Goal: Task Accomplishment & Management: Use online tool/utility

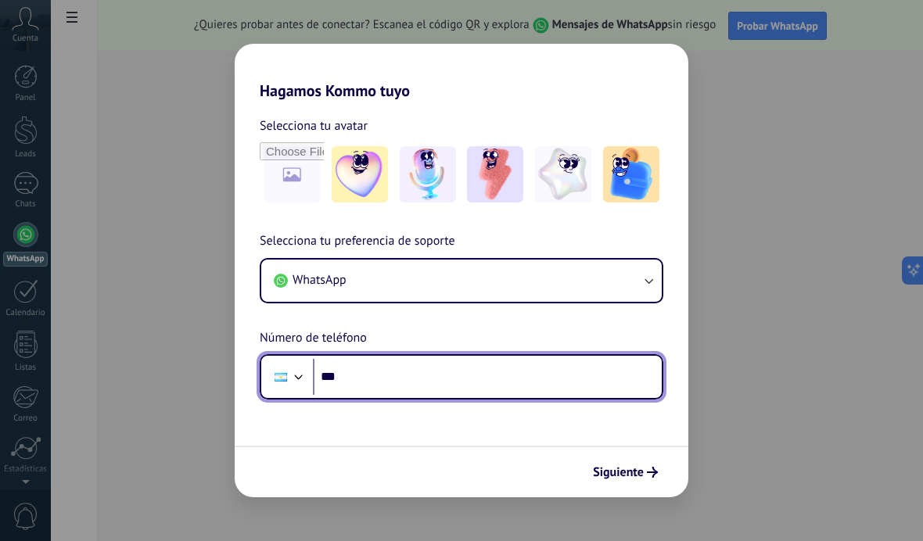
click at [435, 369] on input "***" at bounding box center [487, 377] width 349 height 36
type input "**********"
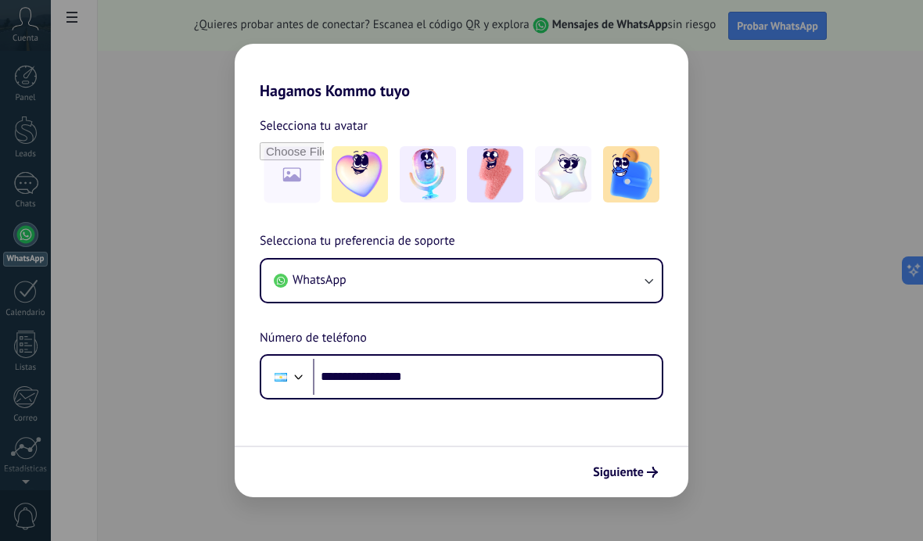
click at [638, 429] on form "**********" at bounding box center [462, 298] width 454 height 397
click at [641, 478] on span "Siguiente" at bounding box center [618, 472] width 51 height 11
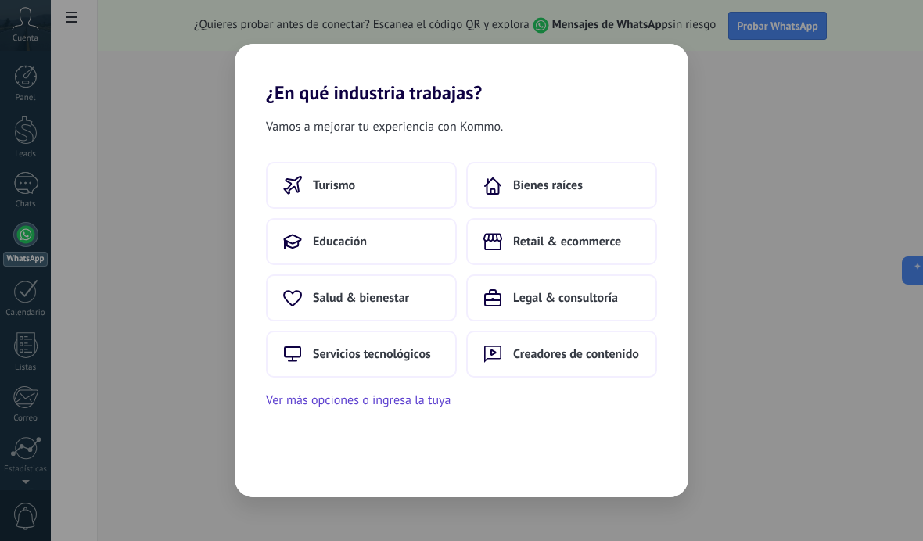
click at [587, 192] on button "Bienes raíces" at bounding box center [561, 185] width 191 height 47
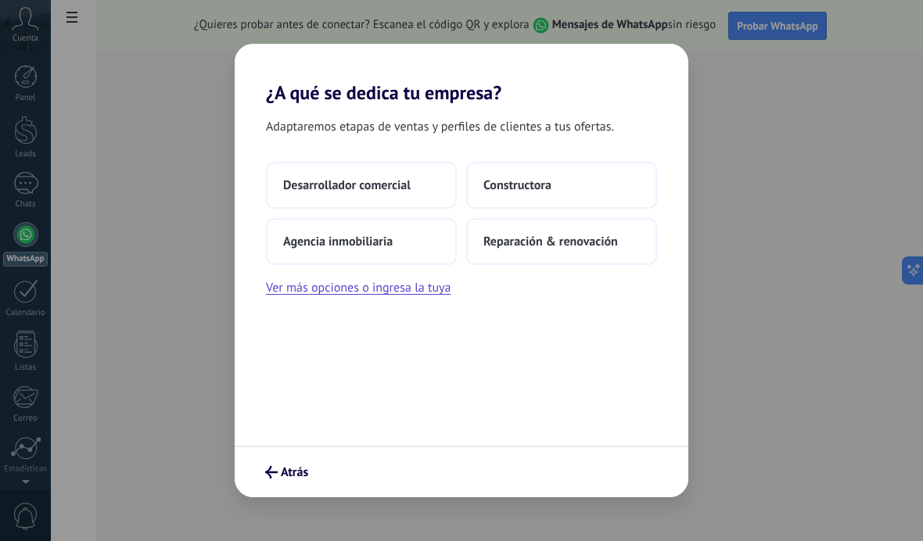
click at [394, 244] on button "Agencia inmobiliaria" at bounding box center [361, 241] width 191 height 47
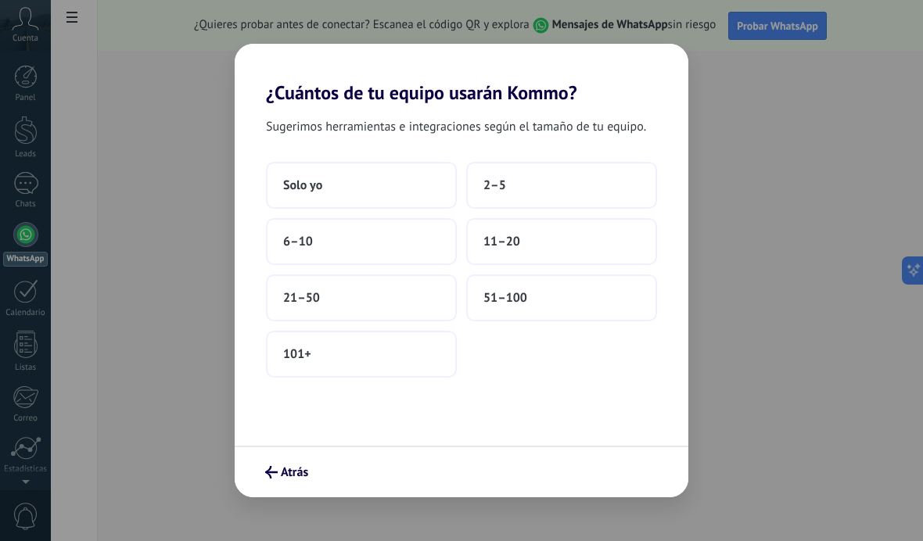
click at [604, 196] on button "2–5" at bounding box center [561, 185] width 191 height 47
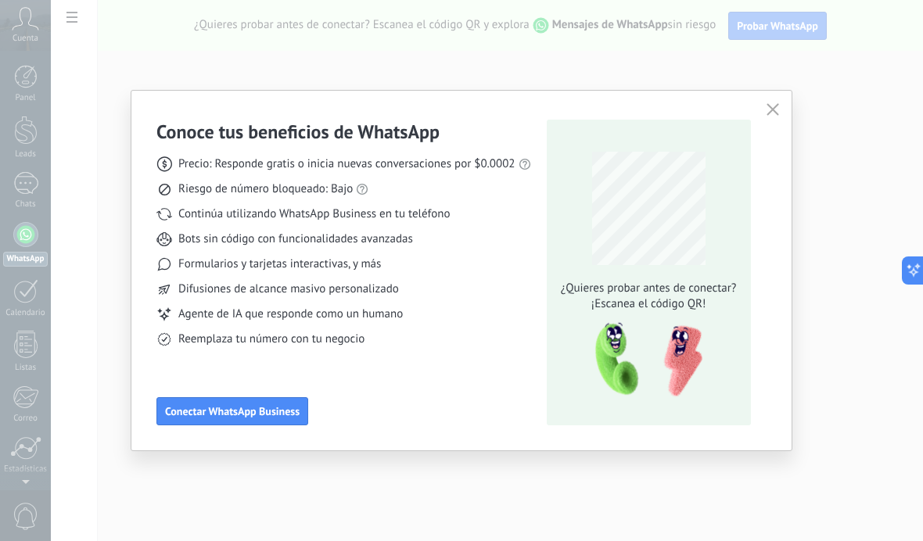
click at [222, 424] on button "Conectar WhatsApp Business" at bounding box center [232, 411] width 152 height 28
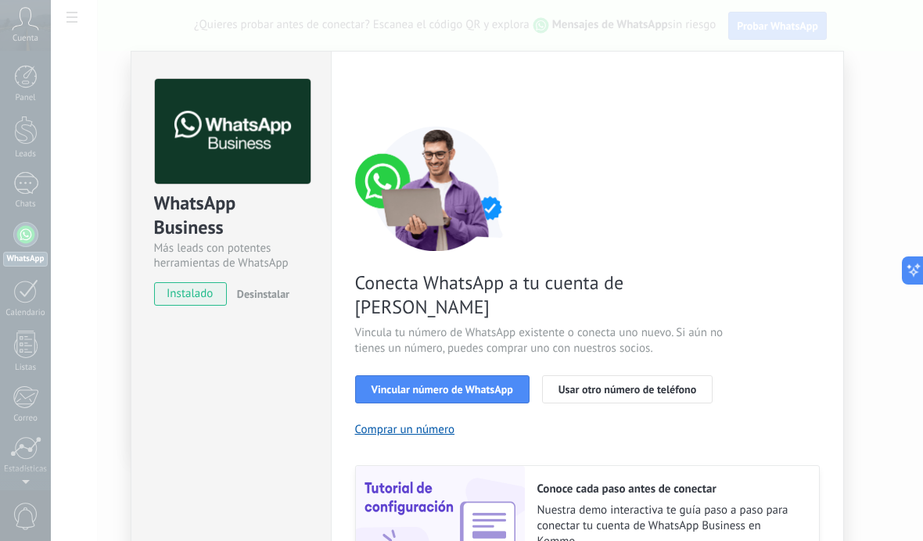
click at [388, 384] on span "Vincular número de WhatsApp" at bounding box center [443, 389] width 142 height 11
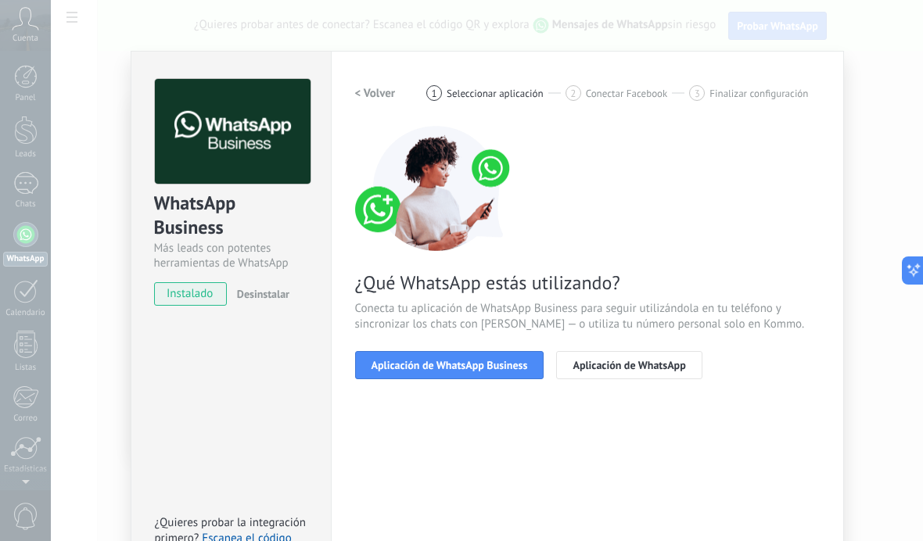
click at [400, 375] on button "Aplicación de WhatsApp Business" at bounding box center [449, 365] width 189 height 28
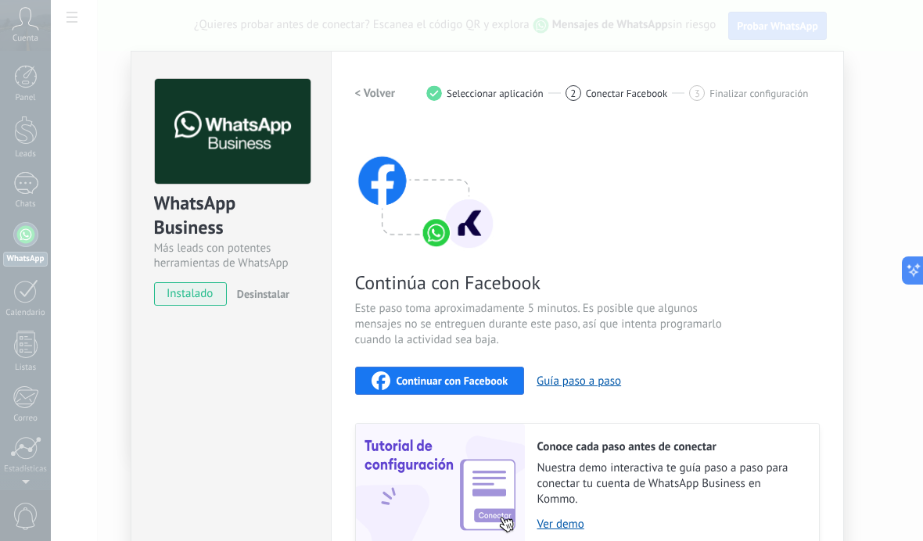
click at [475, 389] on div "Continuar con Facebook" at bounding box center [440, 381] width 137 height 19
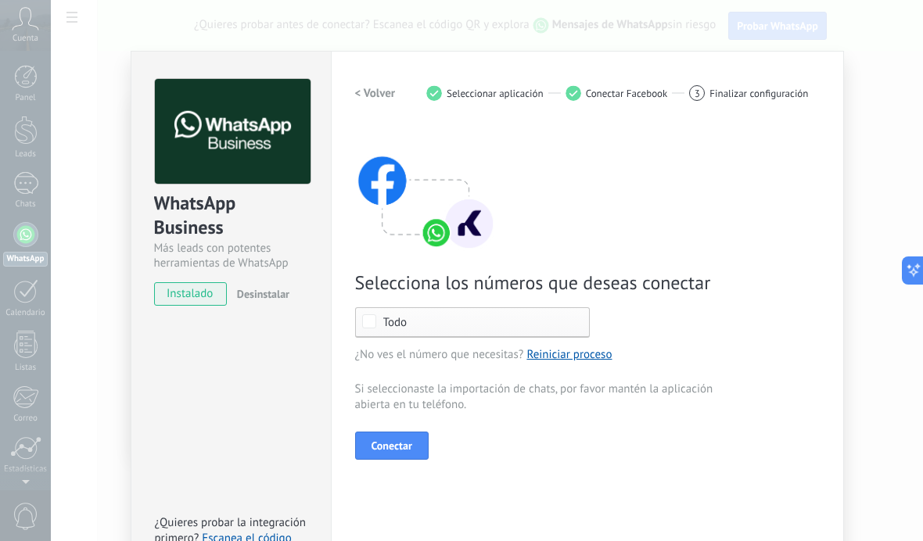
click at [399, 449] on span "Conectar" at bounding box center [392, 445] width 41 height 11
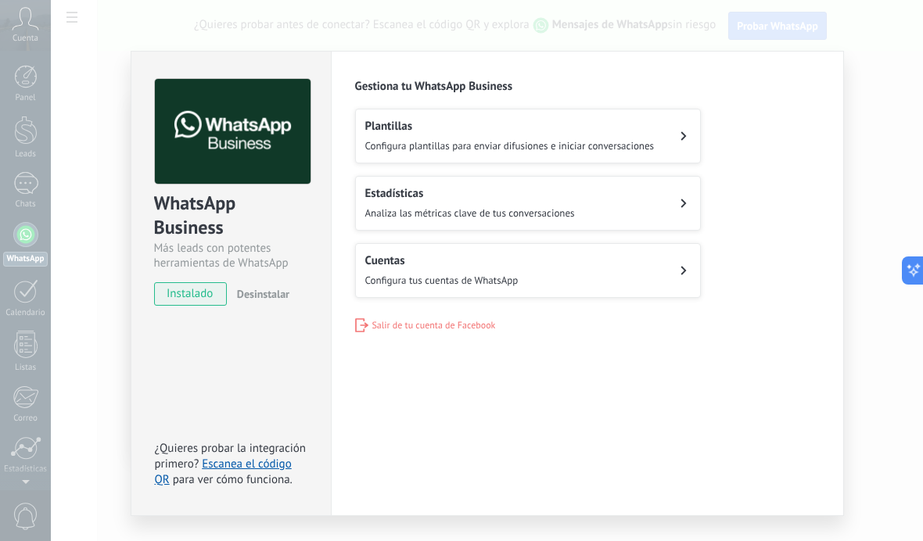
click at [643, 140] on span "Configura plantillas para enviar difusiones e iniciar conversaciones" at bounding box center [509, 145] width 289 height 13
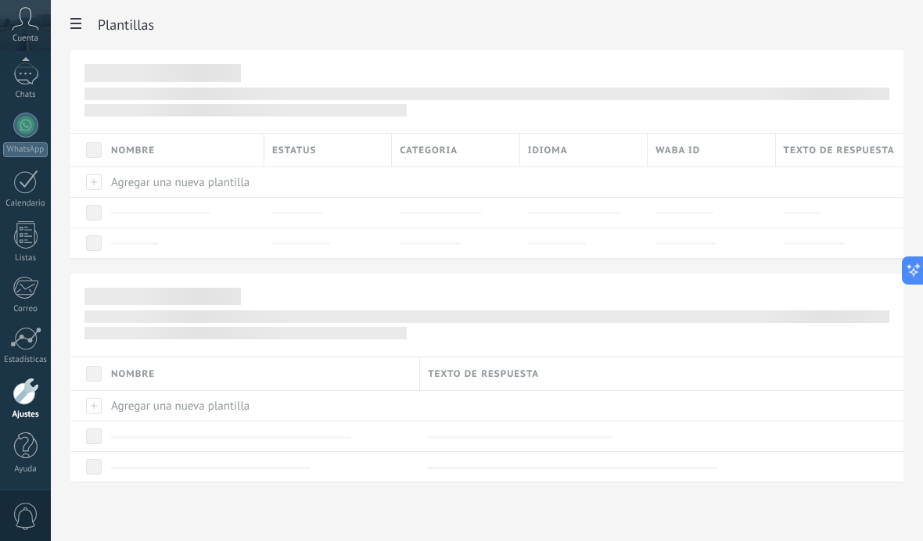
scroll to position [9, 0]
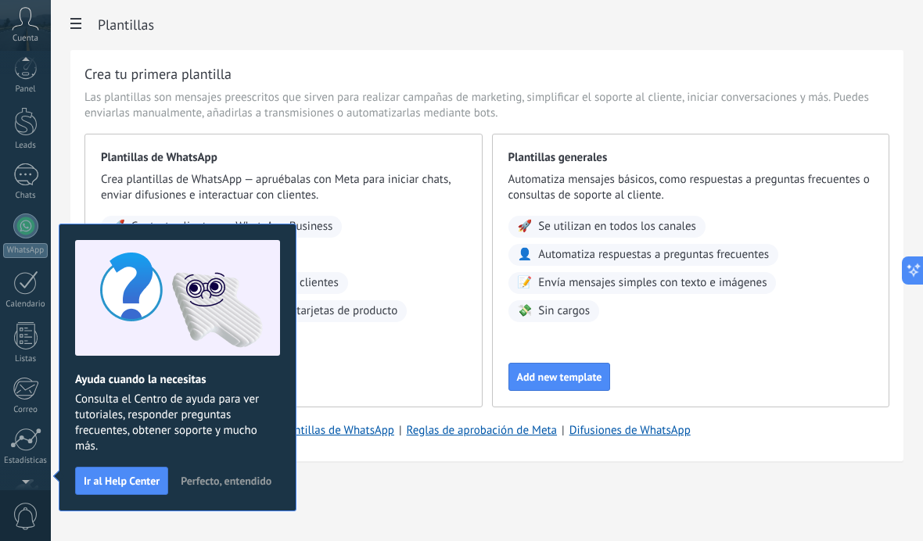
click at [257, 483] on span "Perfecto, entendido" at bounding box center [226, 481] width 91 height 11
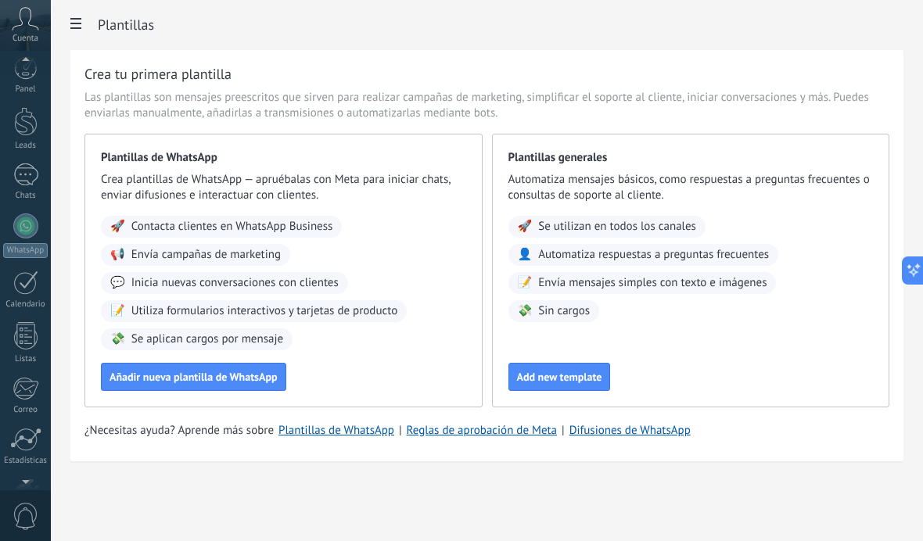
scroll to position [109, 0]
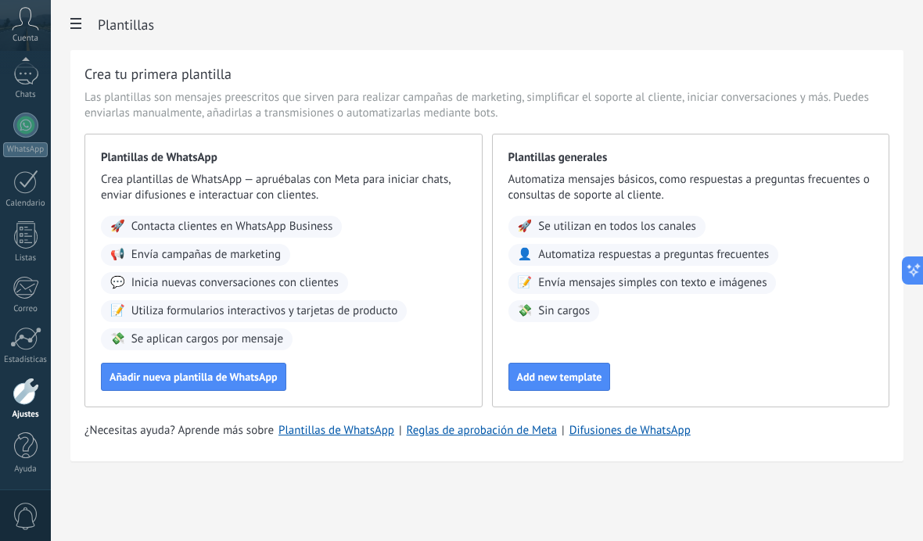
click at [383, 315] on span "Utiliza formularios interactivos y tarjetas de producto" at bounding box center [264, 311] width 267 height 16
click at [360, 312] on span "Utiliza formularios interactivos y tarjetas de producto" at bounding box center [264, 311] width 267 height 16
click at [75, 19] on span at bounding box center [76, 25] width 27 height 31
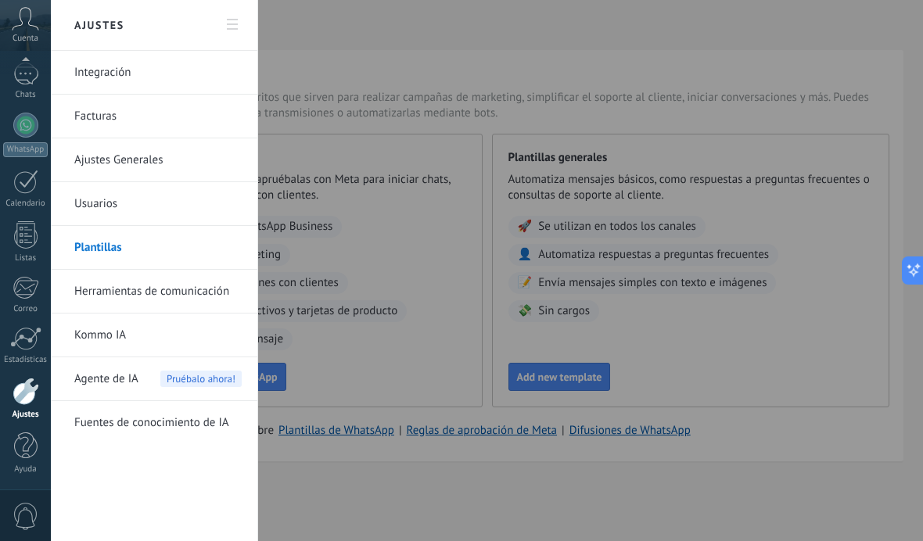
click at [404, 346] on div at bounding box center [461, 270] width 923 height 541
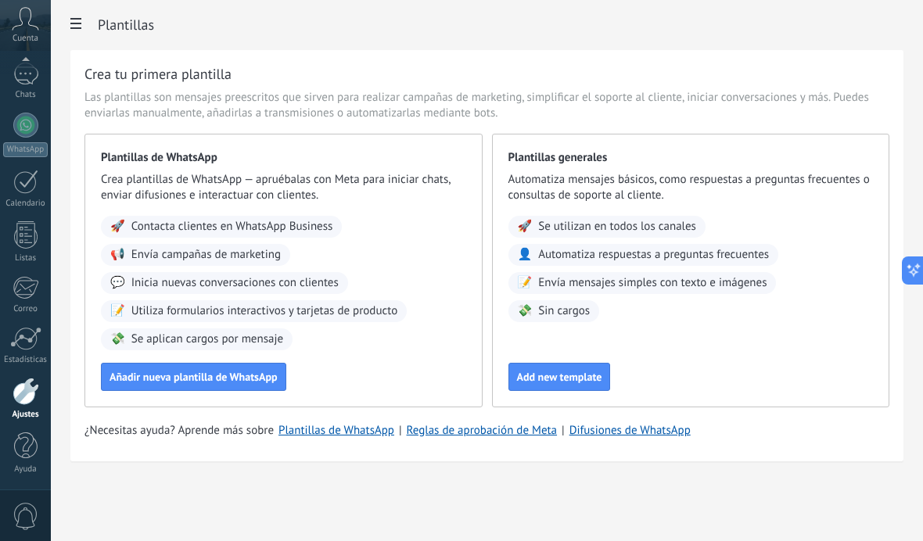
click at [38, 145] on div "WhatsApp" at bounding box center [25, 149] width 45 height 15
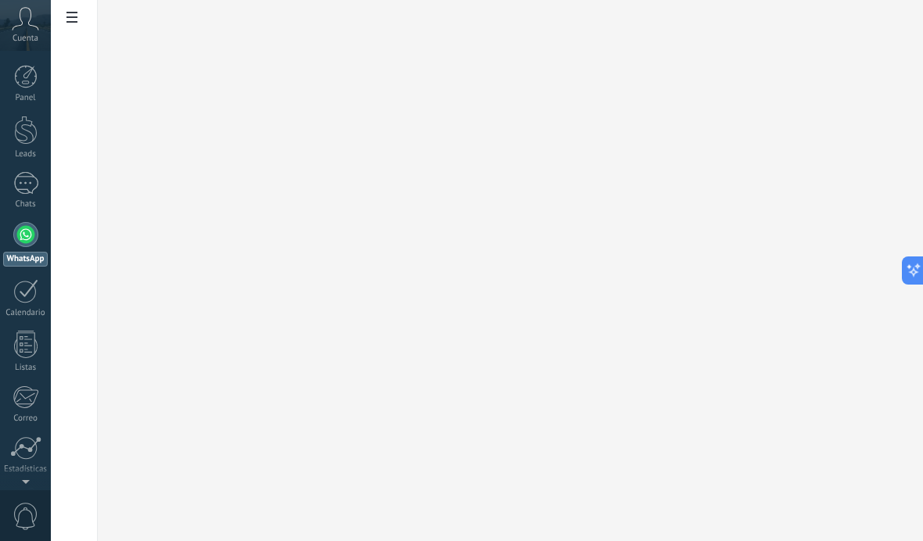
click at [28, 188] on div at bounding box center [25, 183] width 25 height 23
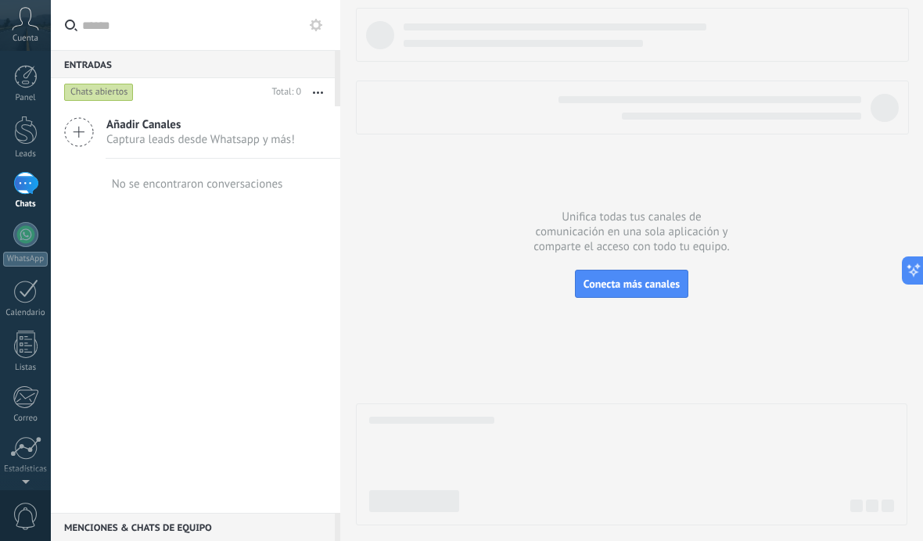
click at [31, 343] on div at bounding box center [25, 344] width 23 height 27
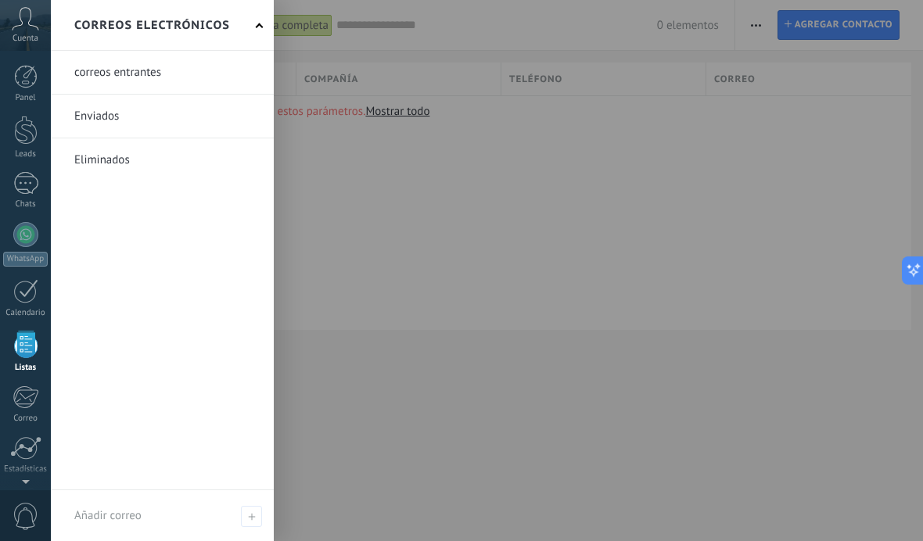
click at [27, 459] on div at bounding box center [25, 447] width 31 height 23
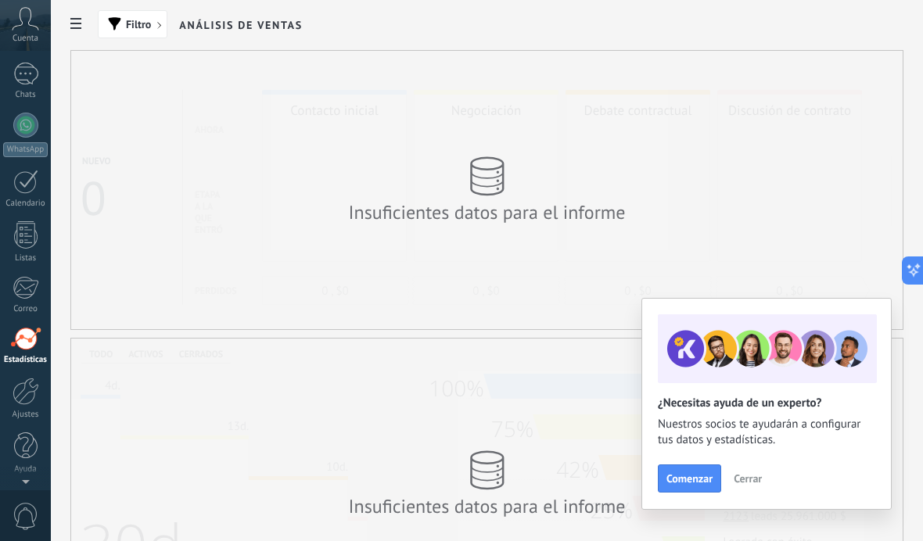
scroll to position [109, 0]
click at [41, 405] on link "Ajustes" at bounding box center [25, 399] width 51 height 42
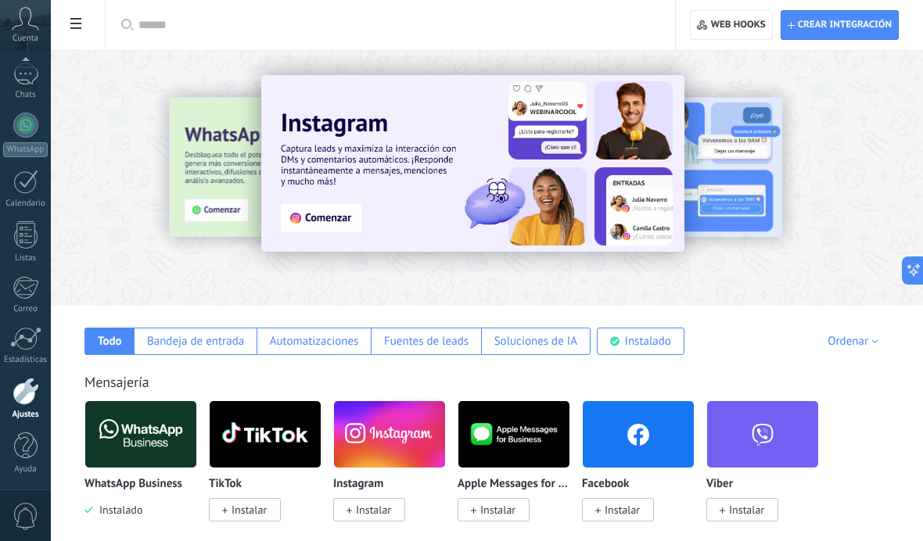
click at [24, 463] on link "Ayuda" at bounding box center [25, 454] width 51 height 42
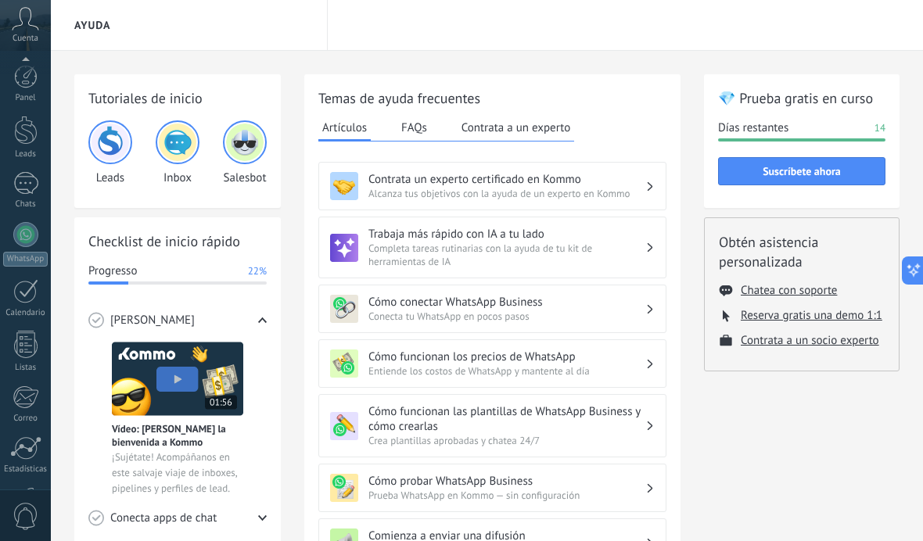
click at [31, 75] on div at bounding box center [25, 76] width 23 height 23
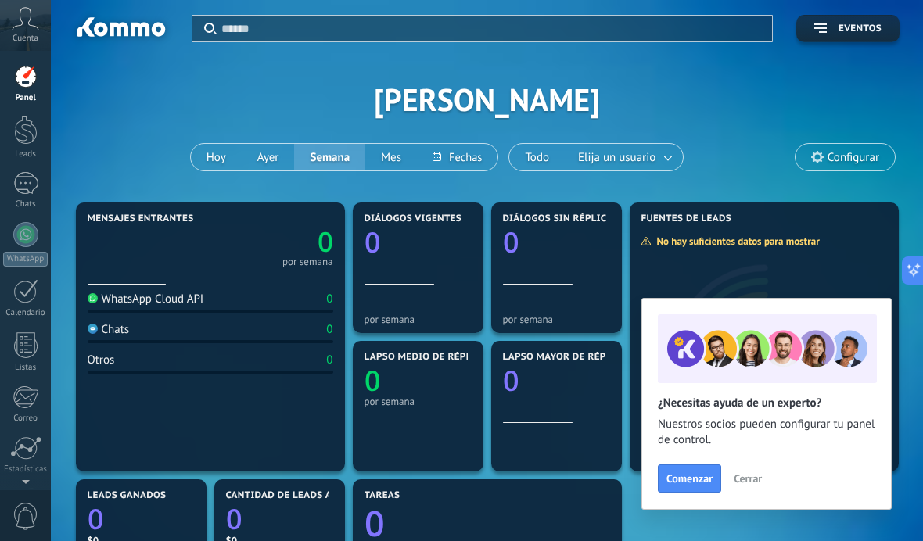
click at [752, 479] on span "Cerrar" at bounding box center [748, 478] width 28 height 11
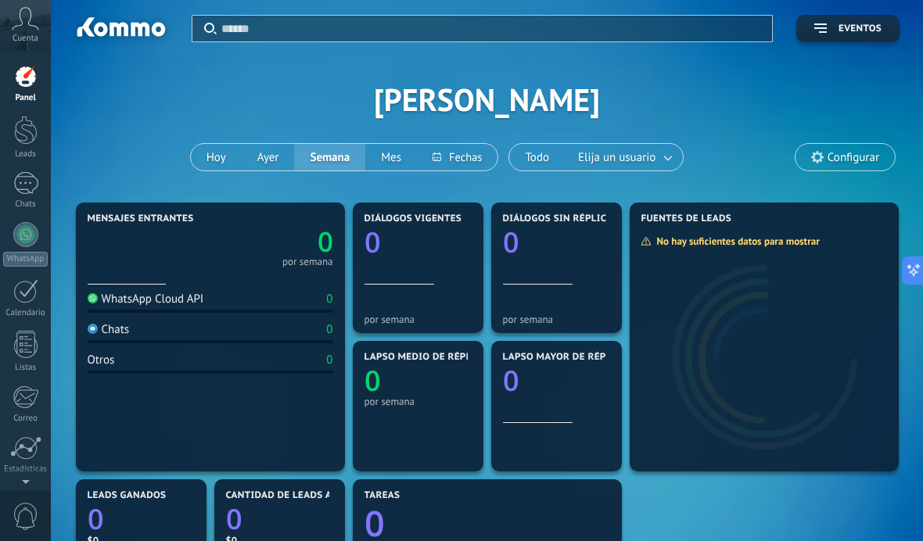
scroll to position [13, 0]
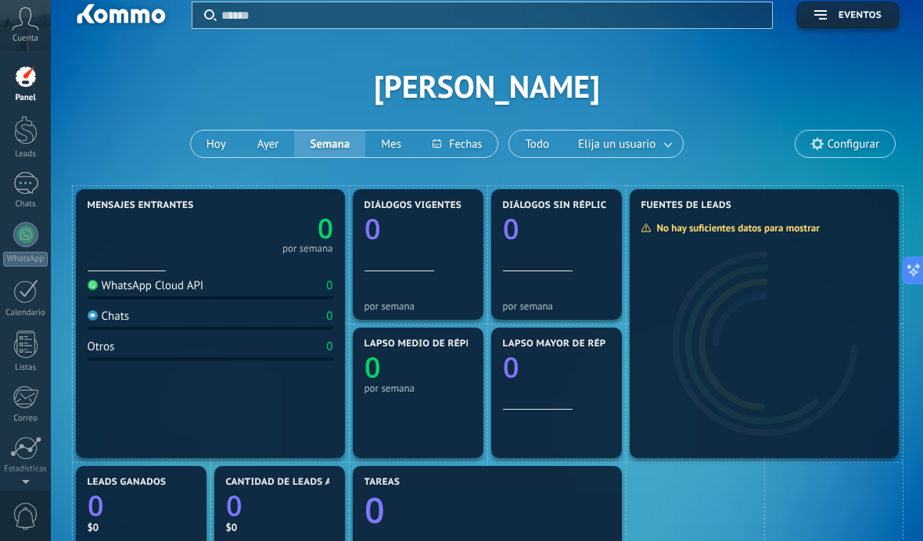
click at [814, 19] on icon "button" at bounding box center [820, 14] width 13 height 9
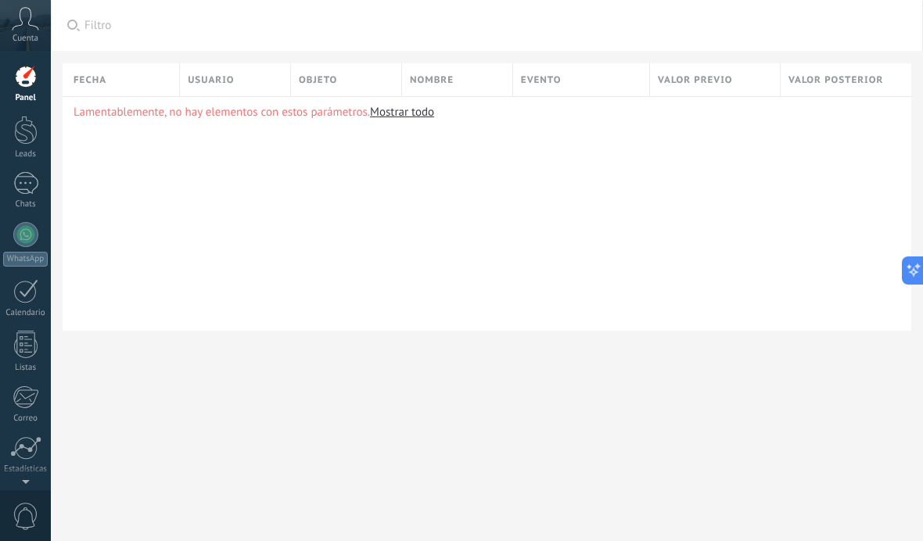
scroll to position [2, 0]
click at [38, 31] on div "Cuenta" at bounding box center [25, 25] width 51 height 51
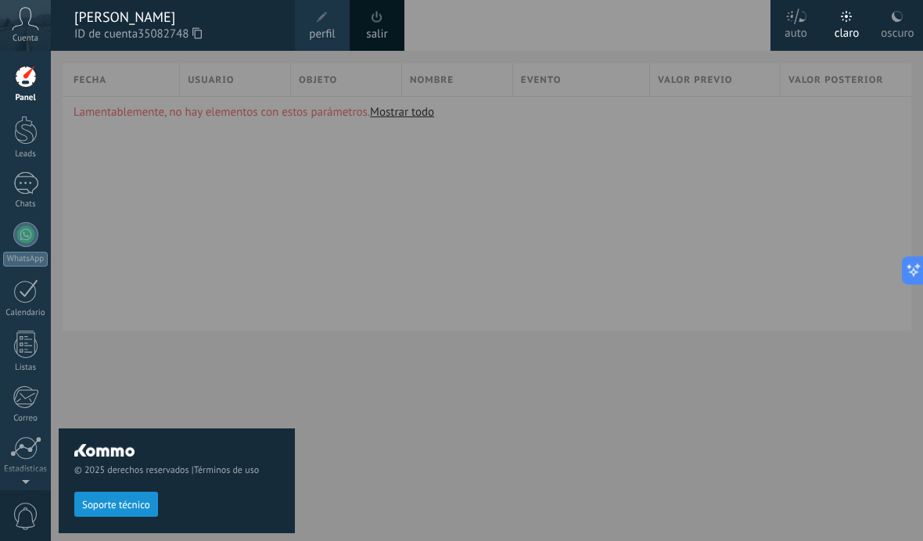
click at [899, 21] on use at bounding box center [897, 16] width 11 height 11
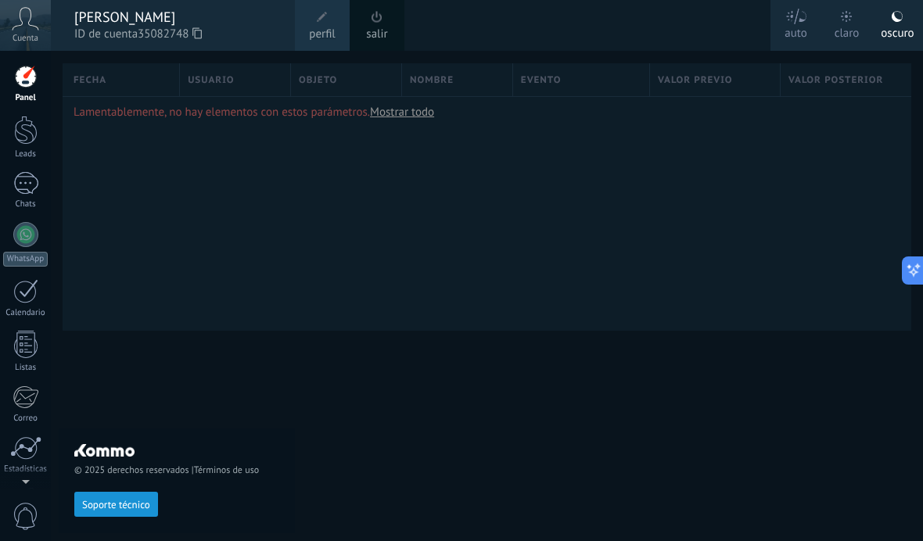
click at [844, 25] on div "claro" at bounding box center [847, 30] width 25 height 41
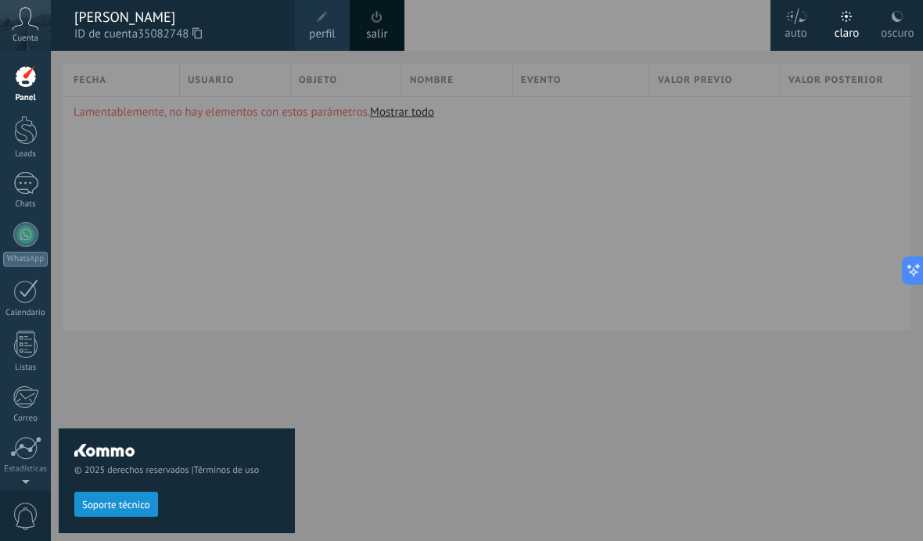
click at [325, 374] on div at bounding box center [512, 270] width 923 height 541
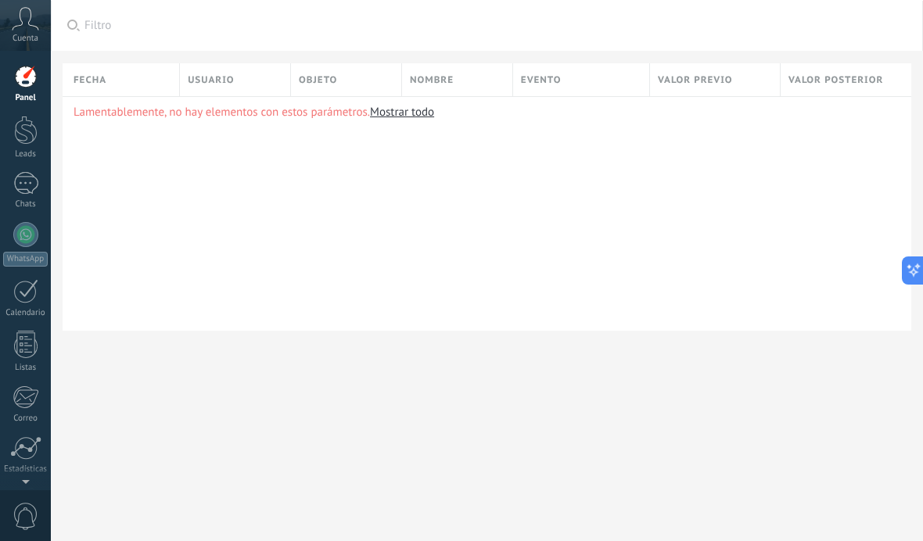
click at [31, 228] on div at bounding box center [25, 234] width 25 height 25
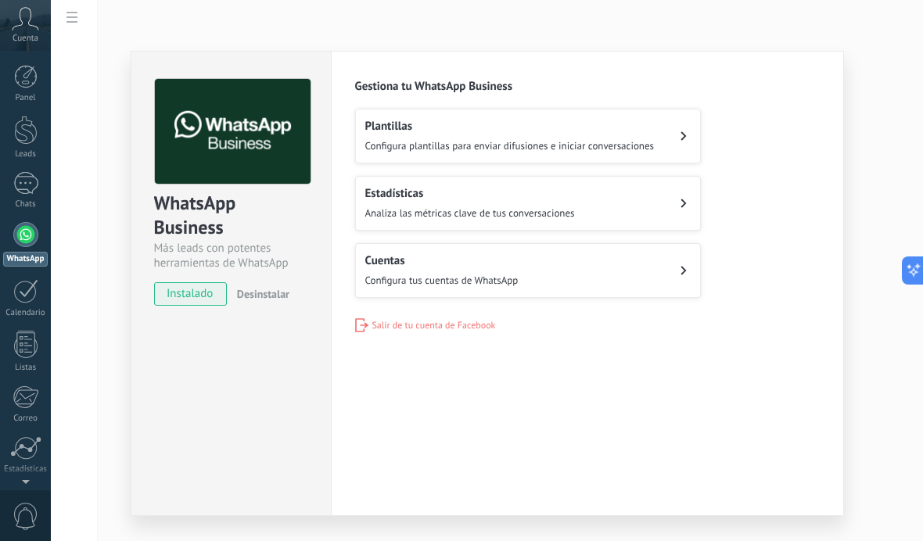
click at [634, 142] on span "Configura plantillas para enviar difusiones e iniciar conversaciones" at bounding box center [509, 145] width 289 height 13
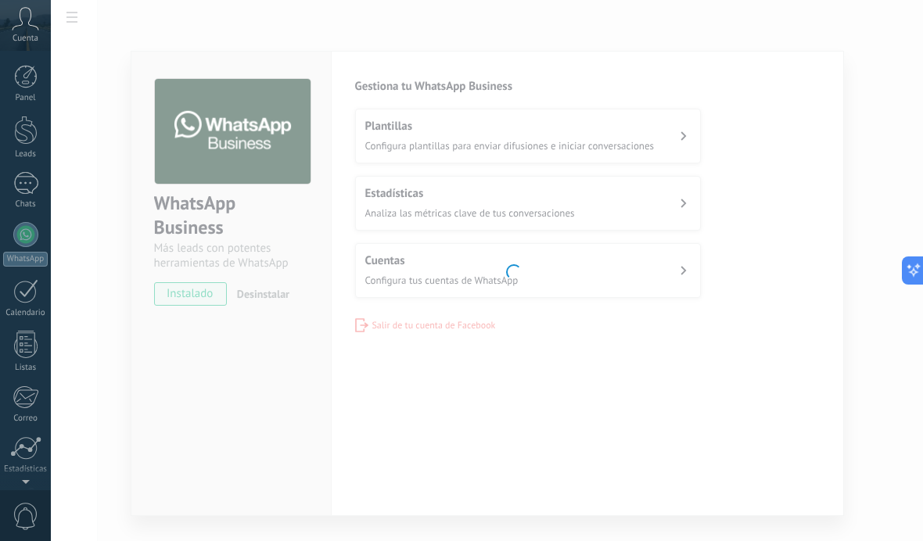
scroll to position [109, 0]
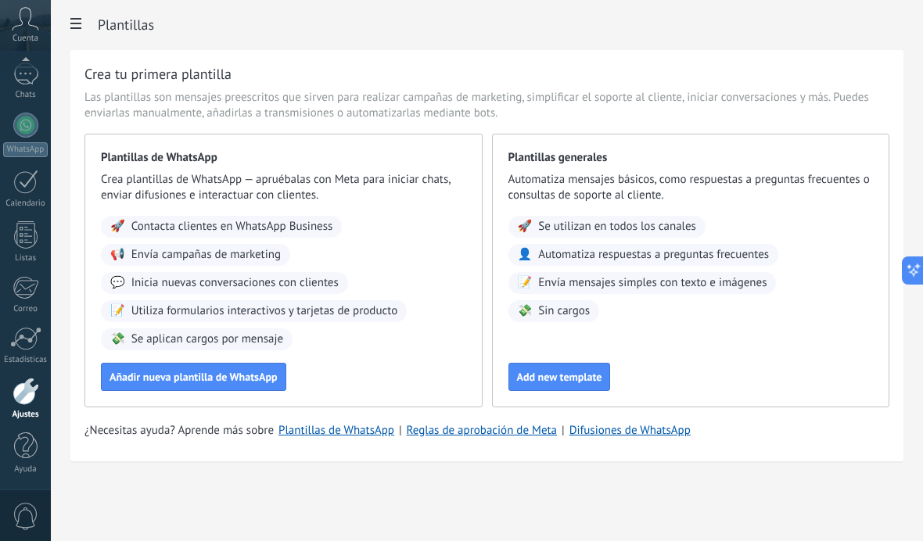
click at [253, 380] on span "Añadir nueva plantilla de WhatsApp" at bounding box center [193, 377] width 168 height 11
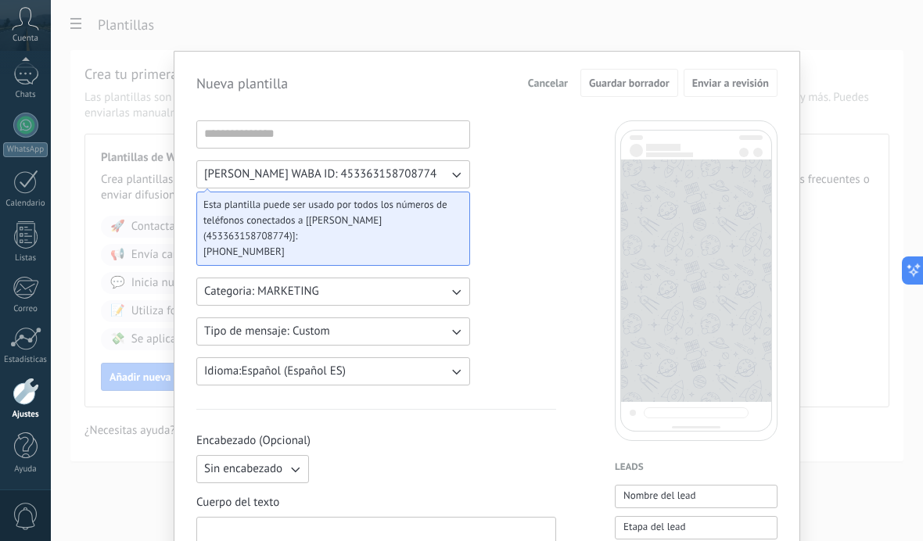
scroll to position [0, 0]
click at [544, 77] on span "Cancelar" at bounding box center [548, 82] width 40 height 11
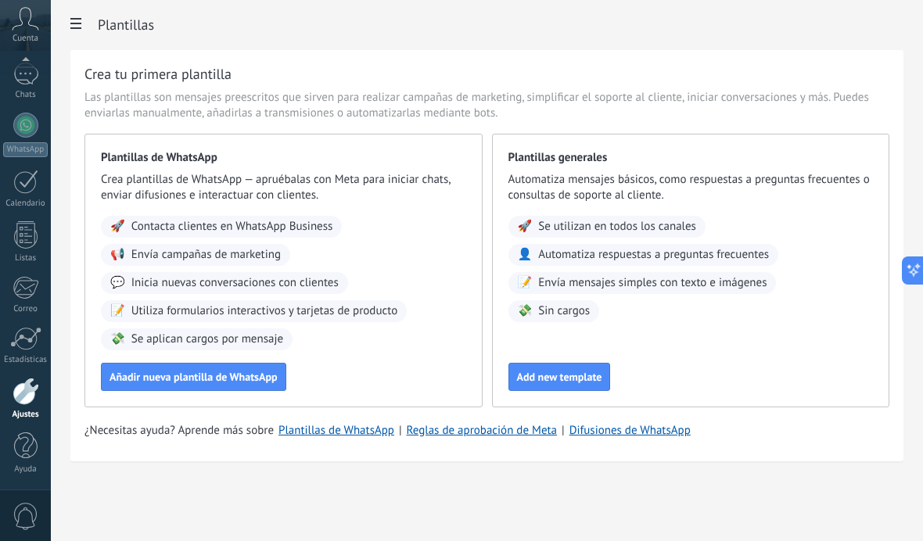
click at [25, 411] on div "Ajustes" at bounding box center [25, 415] width 45 height 10
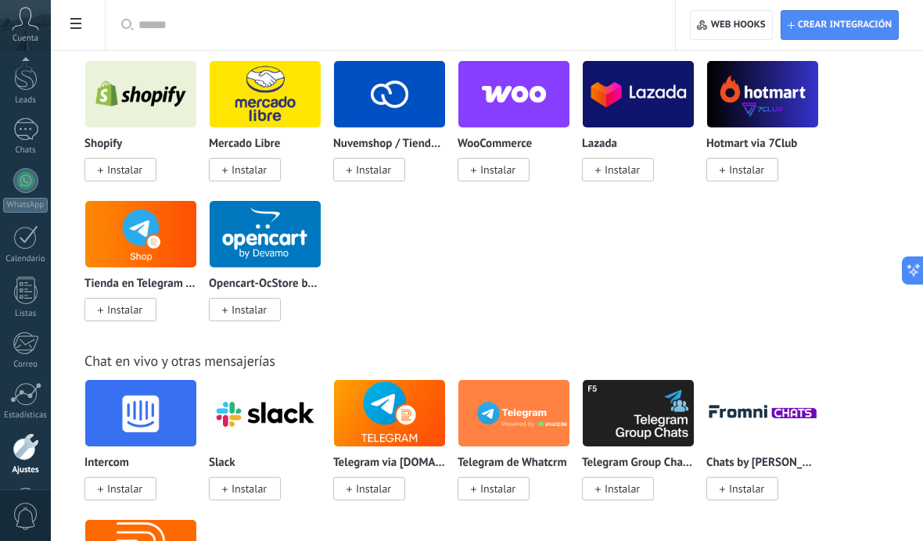
scroll to position [1000, 0]
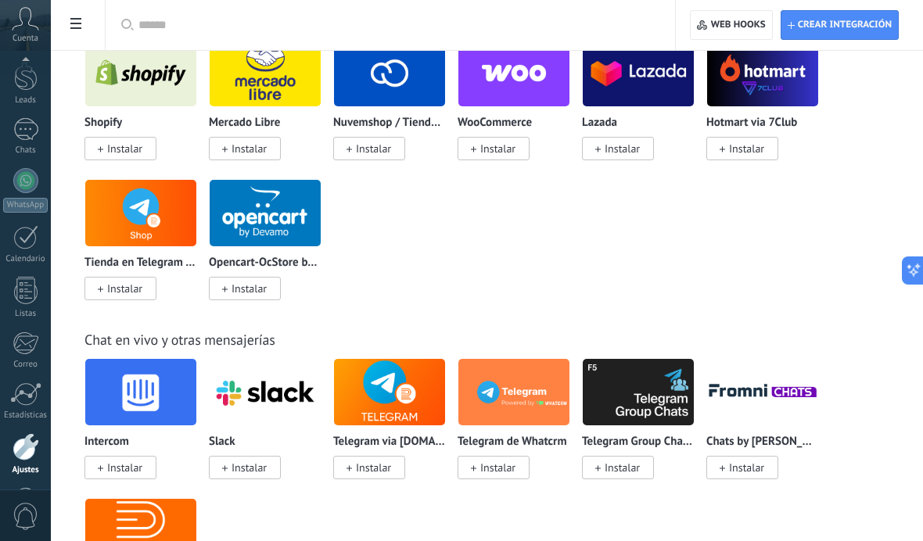
click at [74, 35] on span at bounding box center [76, 25] width 27 height 31
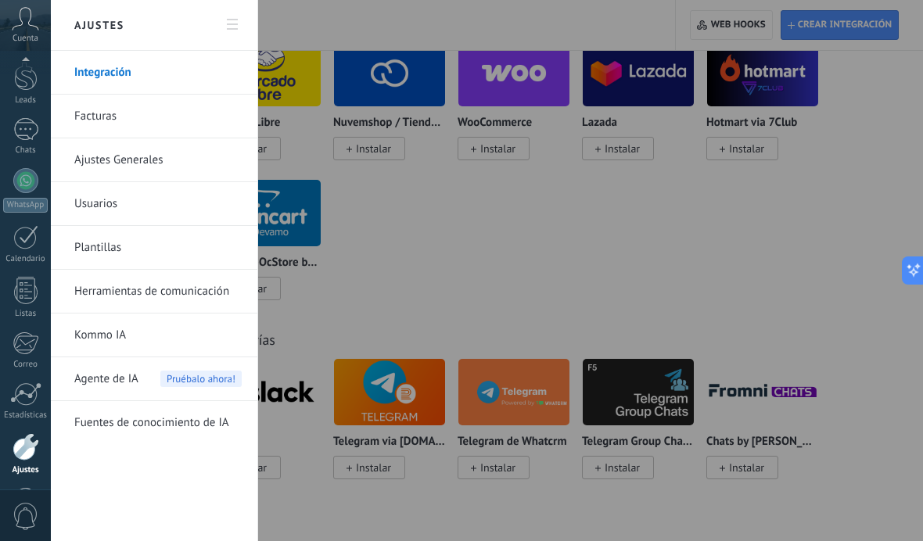
click at [149, 213] on link "Usuarios" at bounding box center [157, 204] width 167 height 44
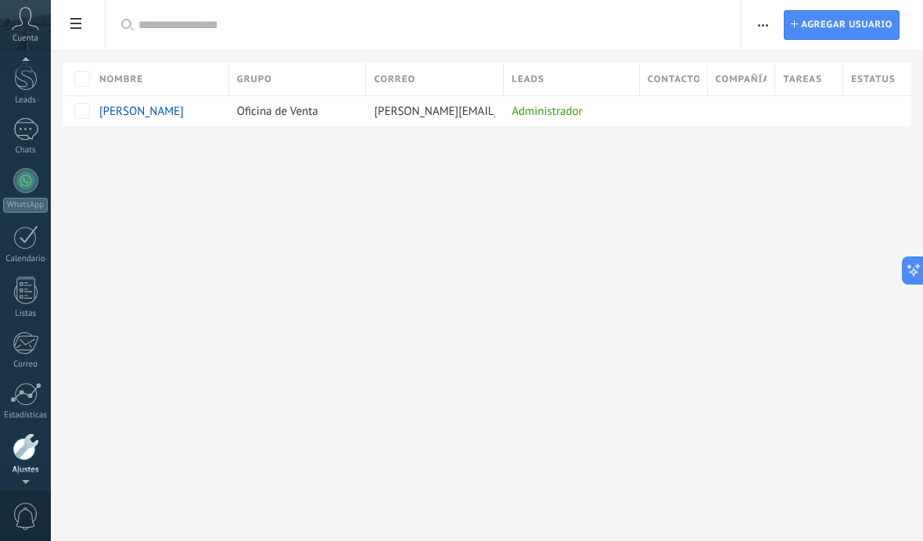
scroll to position [109, 0]
